Goal: Navigation & Orientation: Go to known website

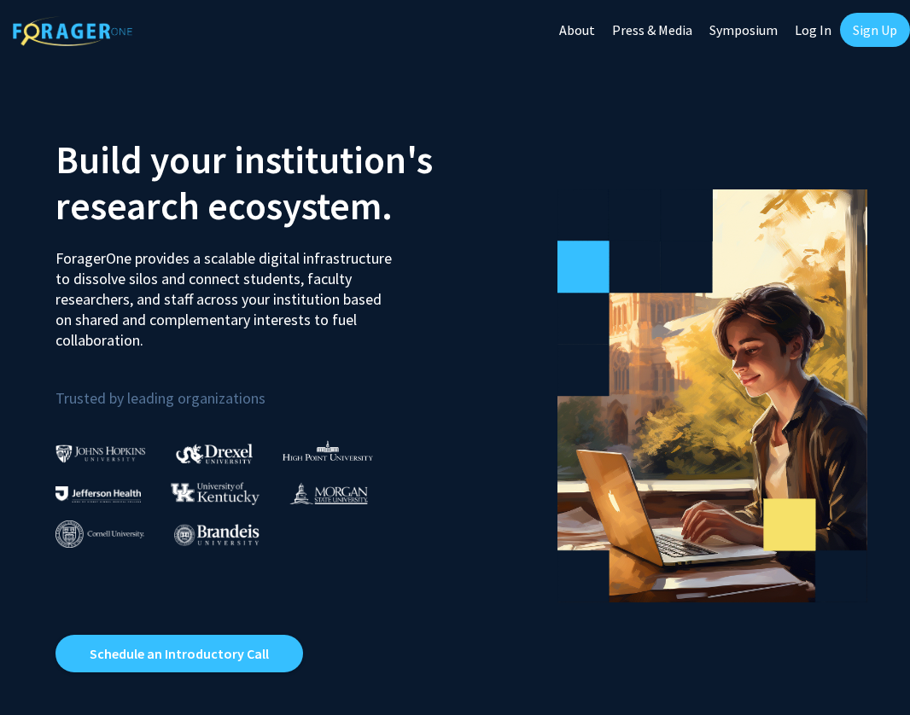
click at [590, 32] on link "About" at bounding box center [576, 30] width 53 height 60
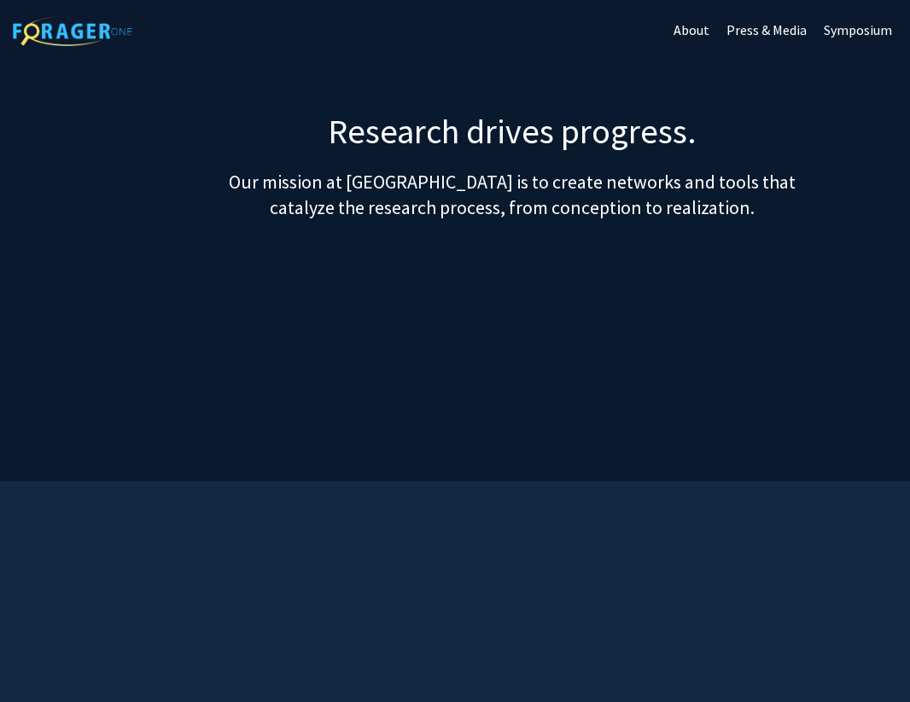
click at [850, 27] on link "Symposium" at bounding box center [857, 30] width 85 height 60
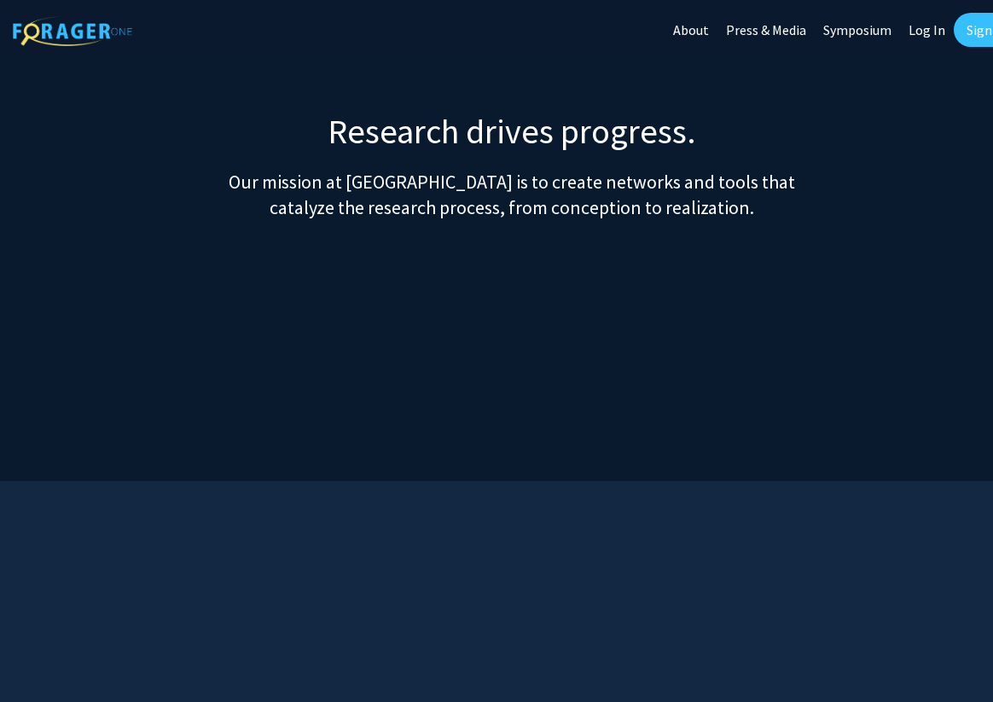
click at [666, 234] on section "Research drives progress. Our mission at [GEOGRAPHIC_DATA] is to create network…" at bounding box center [512, 296] width 1024 height 370
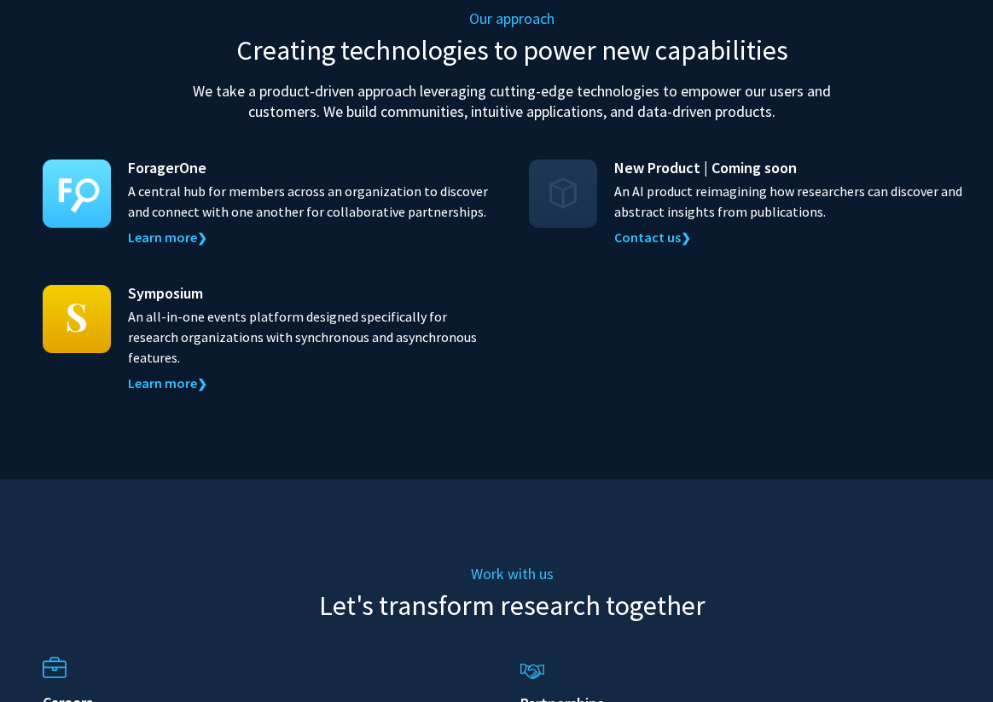
scroll to position [1895, 0]
